Goal: Communication & Community: Ask a question

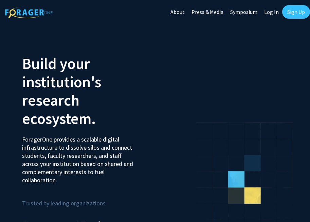
click at [303, 8] on link "Sign Up" at bounding box center [297, 12] width 28 height 14
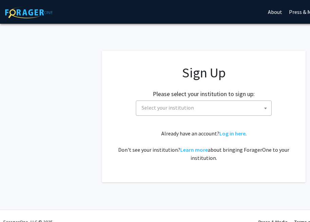
click at [205, 103] on span "Select your institution" at bounding box center [205, 108] width 133 height 14
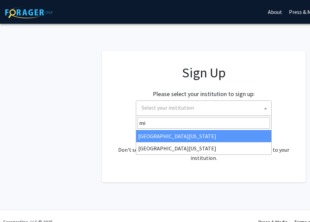
type input "mis"
select select "33"
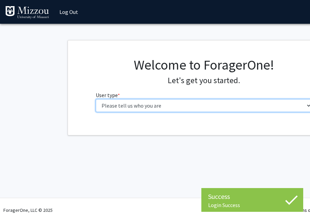
click at [177, 102] on select "Please tell us who you are Undergraduate Student Master's Student Doctoral Cand…" at bounding box center [204, 105] width 217 height 13
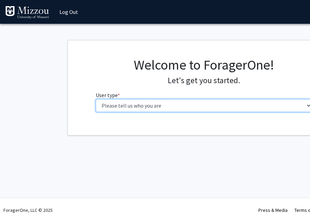
select select "1: undergrad"
click at [96, 99] on select "Please tell us who you are Undergraduate Student Master's Student Doctoral Cand…" at bounding box center [204, 105] width 217 height 13
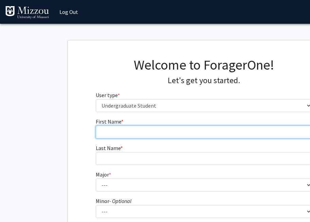
click at [177, 139] on form "First Name * required Last Name * required Major * required --- Agribusiness Ma…" at bounding box center [204, 201] width 217 height 166
type input "[PERSON_NAME]"
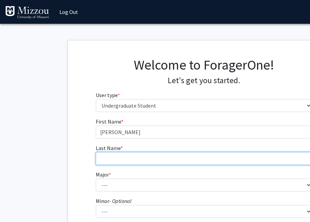
scroll to position [0, 2]
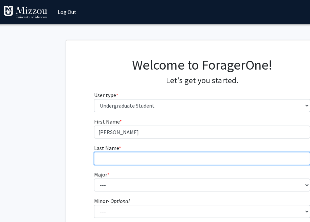
type input "m"
type input "[PERSON_NAME]"
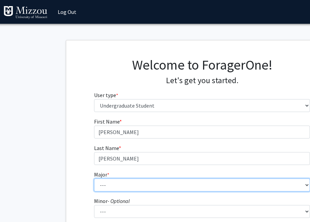
click at [108, 183] on select "--- Agribusiness Management Agricultural Education Agricultural Education: Comm…" at bounding box center [202, 185] width 217 height 13
click at [94, 179] on select "--- Agribusiness Management Agricultural Education Agricultural Education: Comm…" at bounding box center [202, 185] width 217 height 13
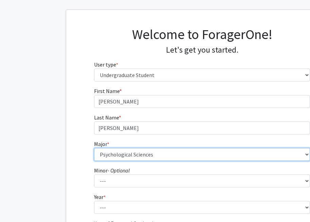
scroll to position [32, 2]
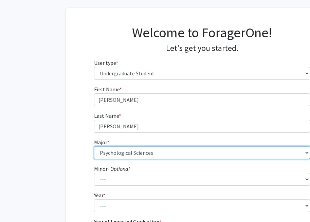
click at [131, 156] on select "--- Agribusiness Management Agricultural Education Agricultural Education: Comm…" at bounding box center [202, 153] width 217 height 13
select select "135: 2628"
click at [94, 147] on select "--- Agribusiness Management Agricultural Education Agricultural Education: Comm…" at bounding box center [202, 153] width 217 height 13
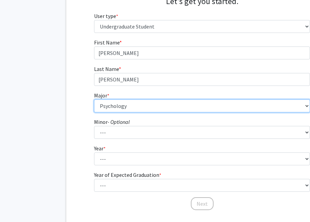
scroll to position [89, 2]
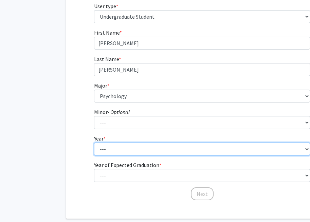
click at [107, 145] on select "--- First-year Sophomore Junior Senior Postbaccalaureate Certificate" at bounding box center [202, 149] width 217 height 13
select select "4: senior"
click at [94, 143] on select "--- First-year Sophomore Junior Senior Postbaccalaureate Certificate" at bounding box center [202, 149] width 217 height 13
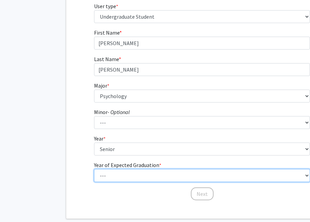
click at [110, 178] on select "--- 2025 2026 2027 2028 2029 2030 2031 2032 2033 2034" at bounding box center [202, 175] width 217 height 13
select select "2: 2026"
click at [94, 169] on select "--- 2025 2026 2027 2028 2029 2030 2031 2032 2033 2034" at bounding box center [202, 175] width 217 height 13
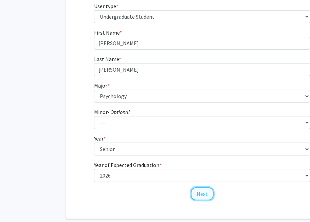
click at [192, 195] on button "Next" at bounding box center [202, 194] width 23 height 13
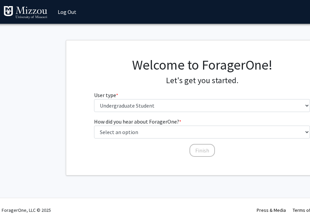
scroll to position [0, 2]
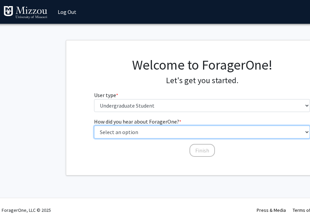
click at [177, 128] on select "Select an option Peer/student recommendation Faculty/staff recommendation Unive…" at bounding box center [202, 132] width 217 height 13
select select "2: faculty_recommendation"
click at [94, 126] on select "Select an option Peer/student recommendation Faculty/staff recommendation Unive…" at bounding box center [202, 132] width 217 height 13
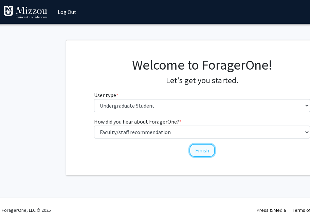
click at [207, 152] on button "Finish" at bounding box center [203, 150] width 26 height 13
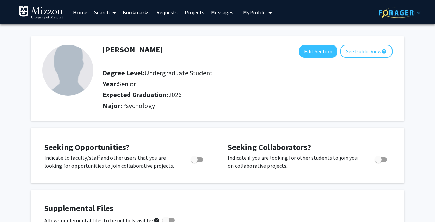
click at [99, 10] on link "Search" at bounding box center [105, 12] width 29 height 24
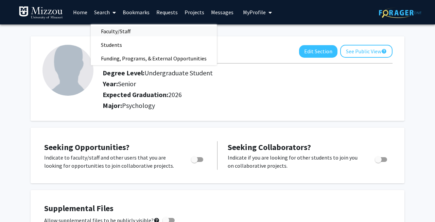
click at [109, 34] on span "Faculty/Staff" at bounding box center [116, 31] width 50 height 14
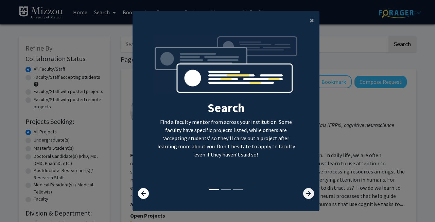
click at [310, 194] on icon at bounding box center [308, 193] width 11 height 11
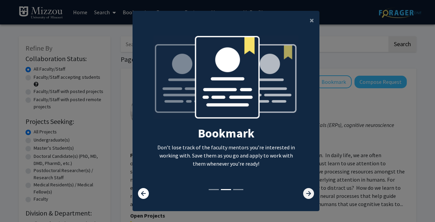
click at [310, 194] on icon at bounding box center [308, 193] width 11 height 11
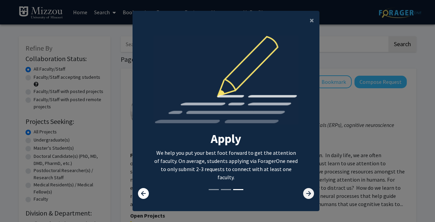
click at [310, 194] on icon at bounding box center [308, 193] width 11 height 11
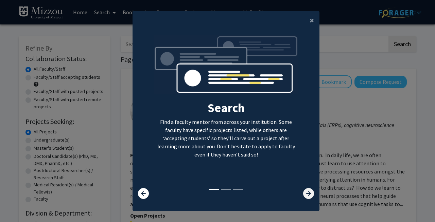
click at [310, 194] on icon at bounding box center [308, 193] width 11 height 11
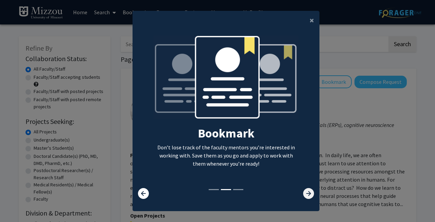
click at [310, 194] on icon at bounding box center [308, 193] width 11 height 11
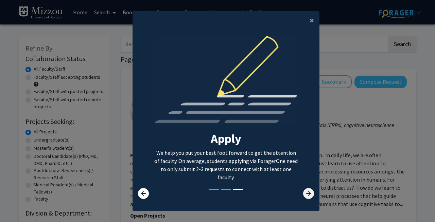
click at [310, 194] on icon at bounding box center [308, 193] width 11 height 11
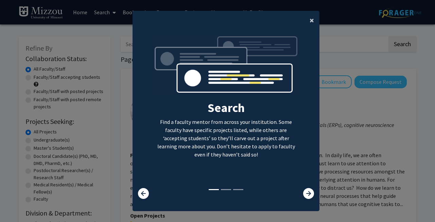
click at [308, 23] on button "×" at bounding box center [311, 20] width 15 height 19
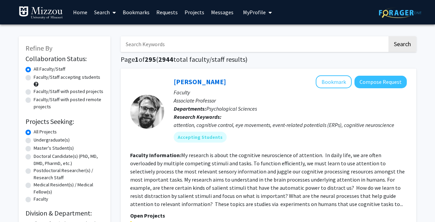
click at [233, 42] on input "Search Keywords" at bounding box center [254, 44] width 267 height 16
type input "ellis-kalton"
click at [310, 36] on button "Search" at bounding box center [403, 44] width 28 height 16
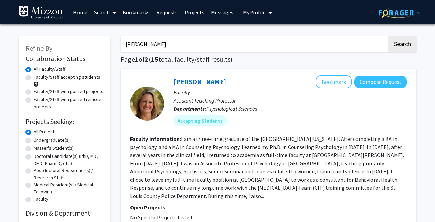
click at [196, 83] on link "Carrie Ellis-Kalton" at bounding box center [200, 82] width 52 height 9
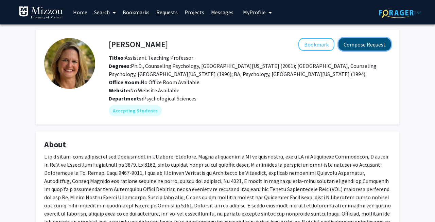
click at [310, 43] on button "Compose Request" at bounding box center [365, 44] width 52 height 13
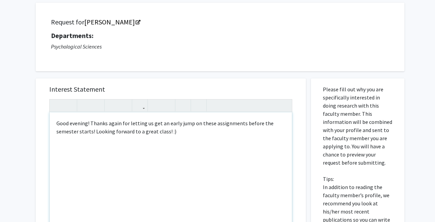
scroll to position [43, 0]
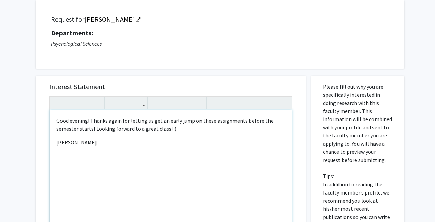
type textarea "<p>Good evening! Thanks again for letting us get an early jump on these assignm…"
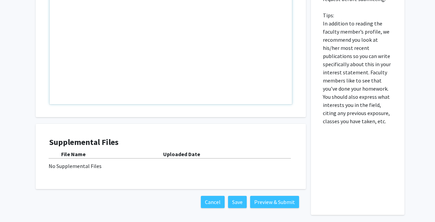
scroll to position [212, 0]
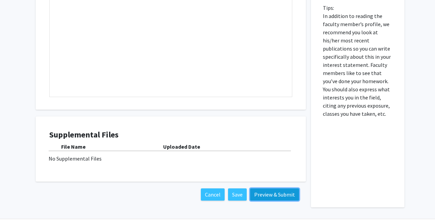
click at [280, 199] on button "Preview & Submit" at bounding box center [274, 195] width 49 height 12
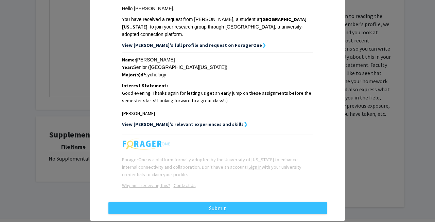
scroll to position [106, 0]
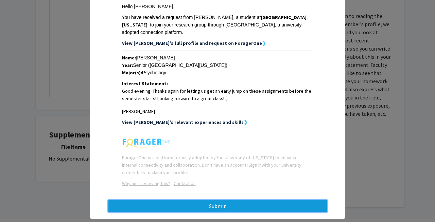
click at [280, 200] on button "Submit" at bounding box center [217, 206] width 219 height 12
